Goal: Information Seeking & Learning: Check status

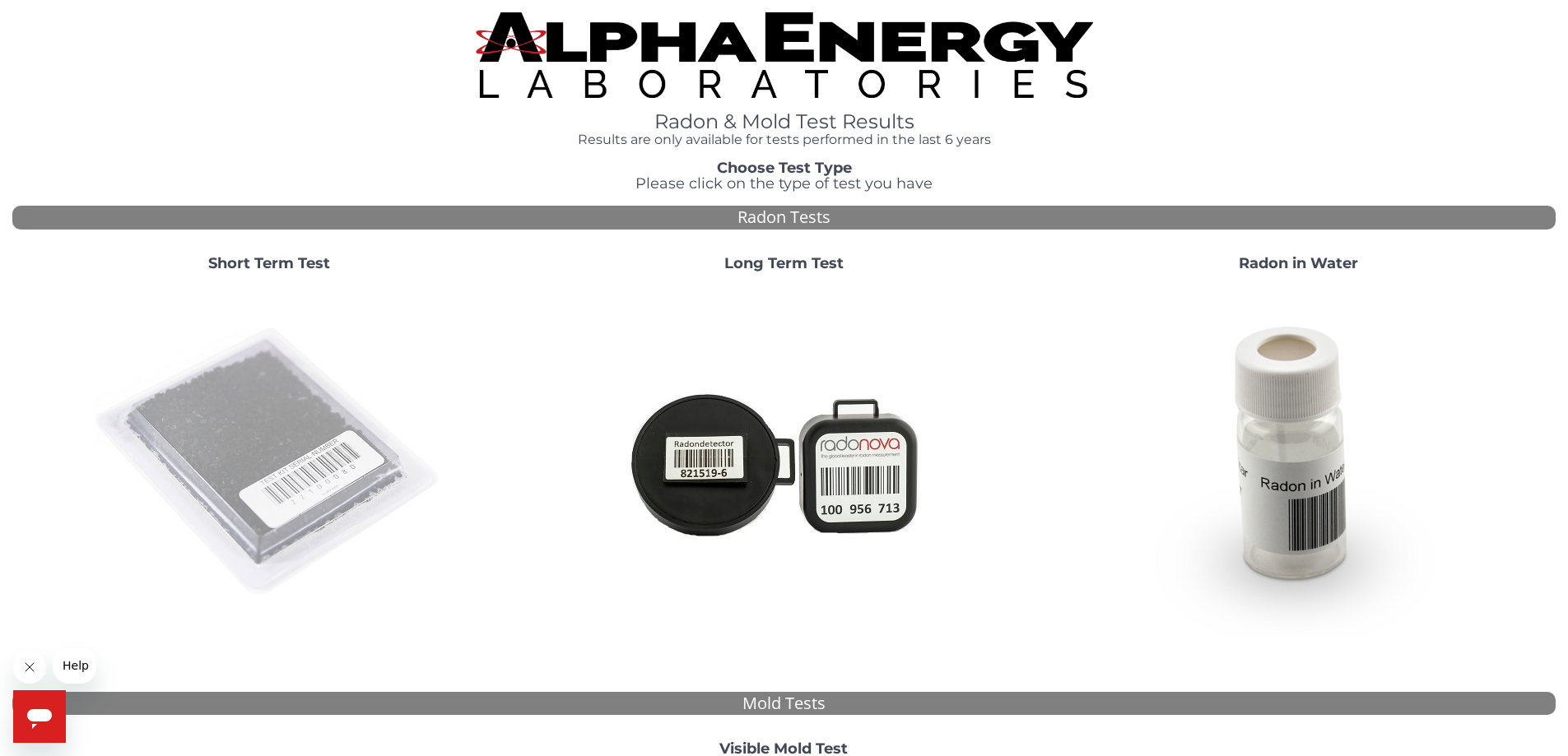
click at [286, 446] on img at bounding box center [269, 461] width 354 height 354
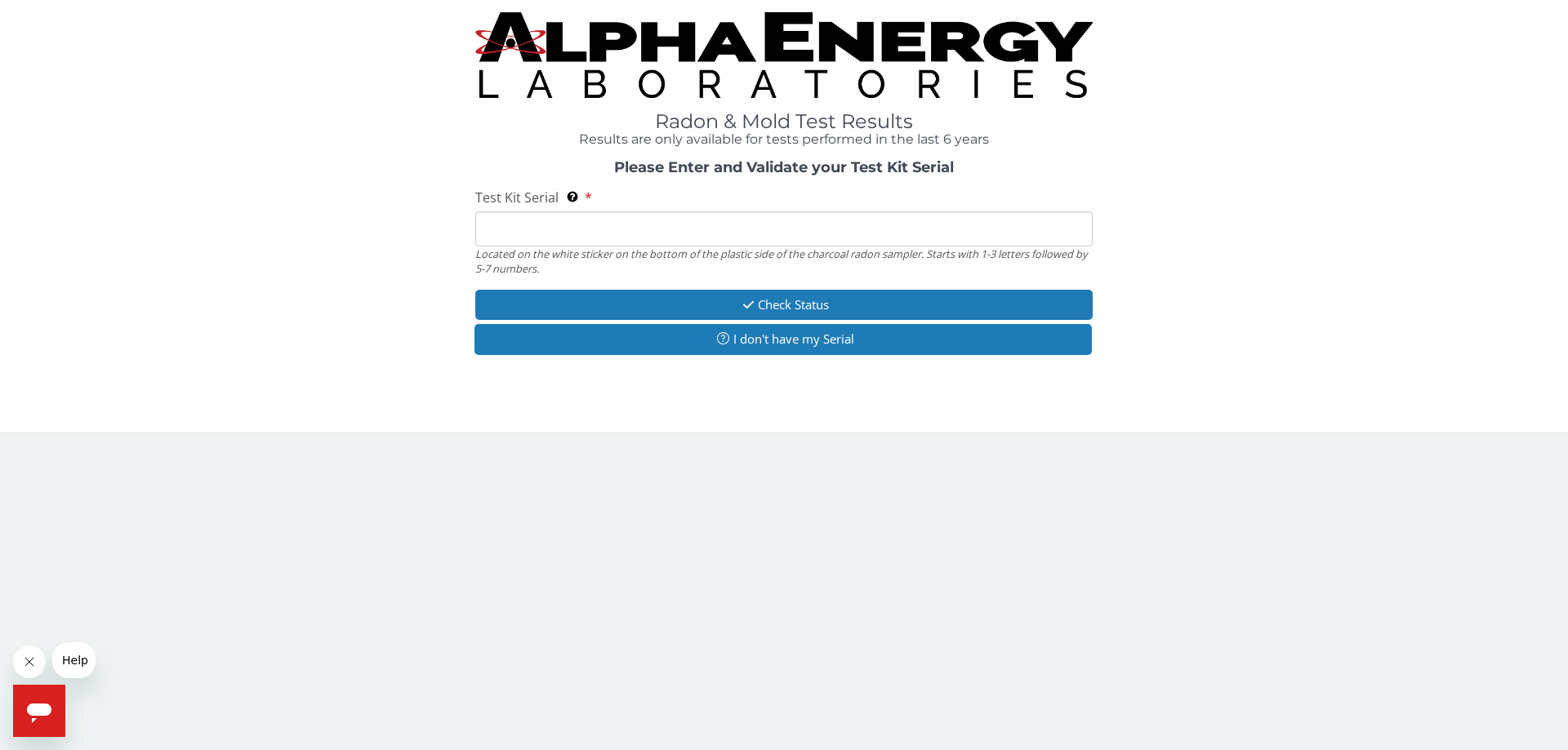
click at [599, 227] on input "Test Kit Serial Located on the white sticker on the bottom of the plastic side …" at bounding box center [784, 228] width 617 height 35
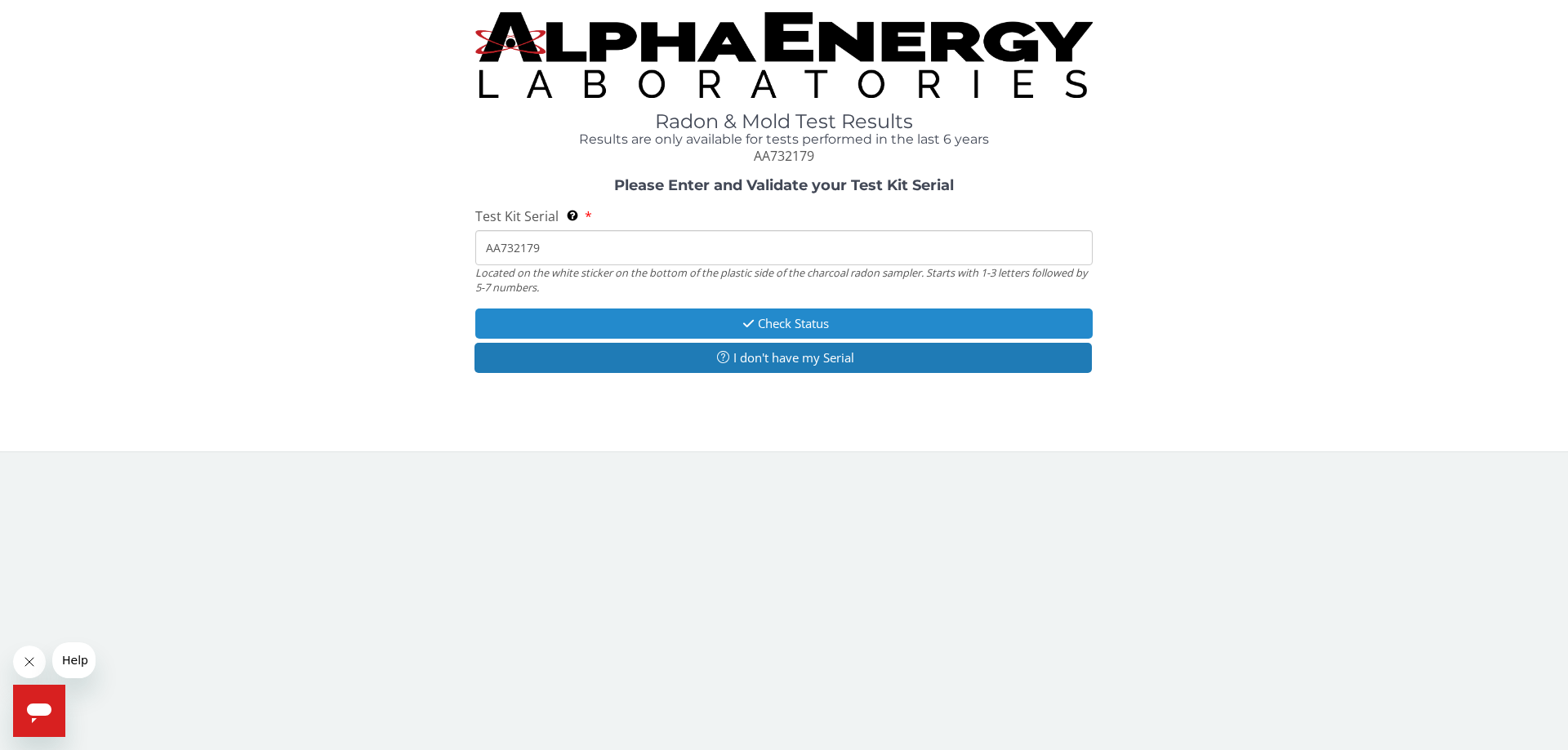
type input "AA732179"
click at [675, 336] on button "Check Status" at bounding box center [784, 324] width 617 height 31
